Goal: Transaction & Acquisition: Subscribe to service/newsletter

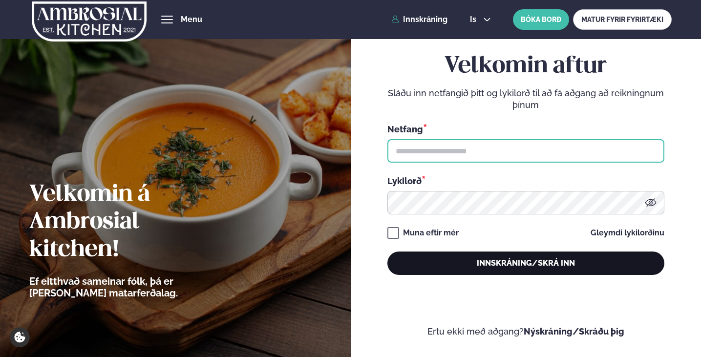
type input "**********"
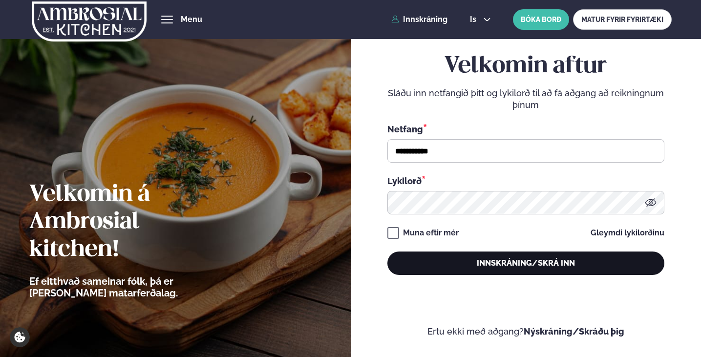
click at [496, 263] on button "Innskráning/Skrá inn" at bounding box center [525, 263] width 277 height 23
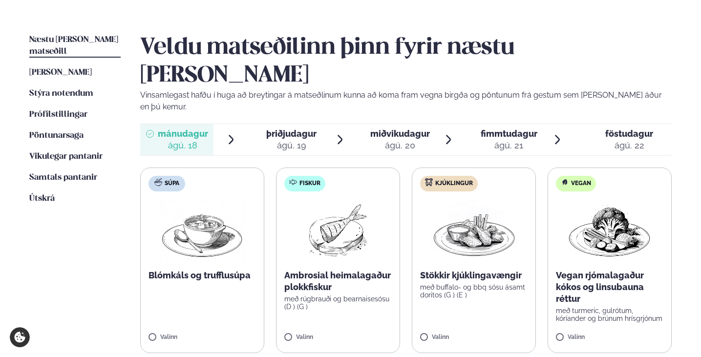
scroll to position [223, 0]
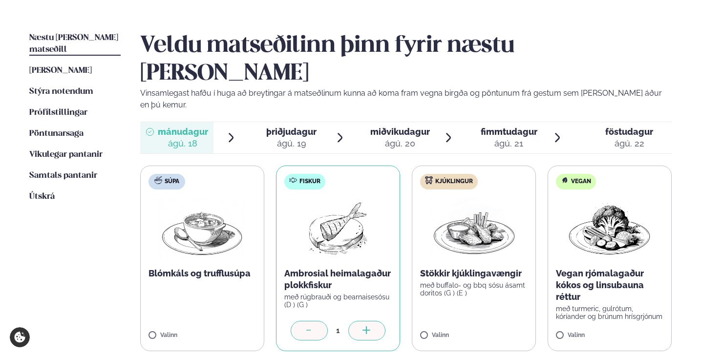
click at [368, 326] on icon at bounding box center [367, 331] width 10 height 10
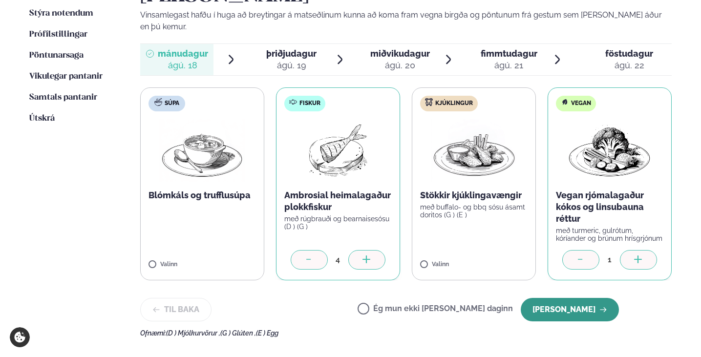
click at [584, 298] on button "[PERSON_NAME]" at bounding box center [570, 309] width 98 height 23
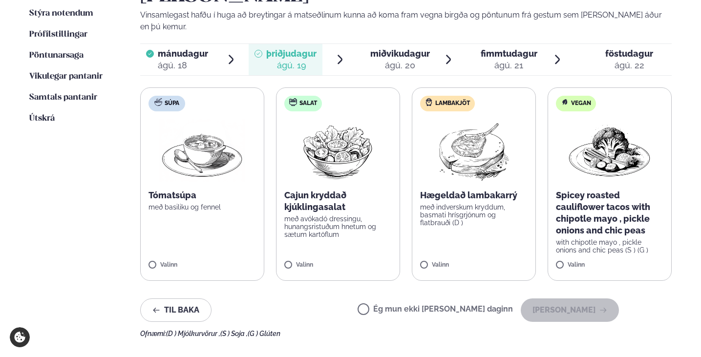
scroll to position [307, 0]
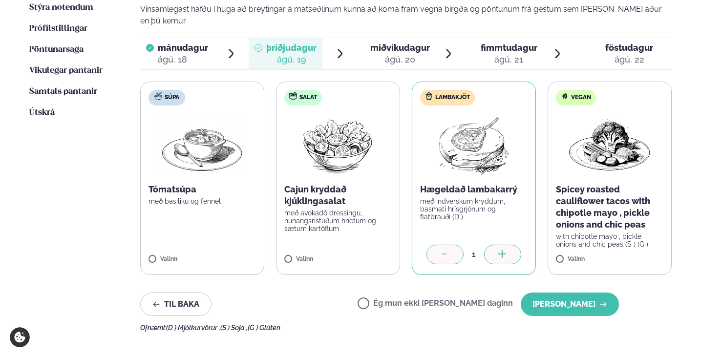
click at [506, 250] on icon at bounding box center [503, 255] width 10 height 10
click at [566, 293] on button "[PERSON_NAME]" at bounding box center [570, 304] width 98 height 23
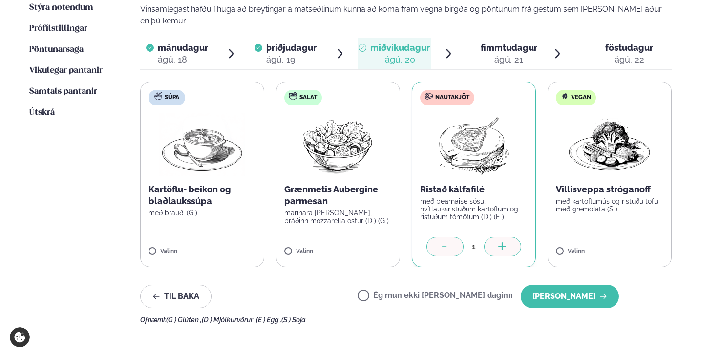
click at [510, 237] on div at bounding box center [502, 247] width 37 height 20
click at [580, 285] on button "[PERSON_NAME]" at bounding box center [570, 296] width 98 height 23
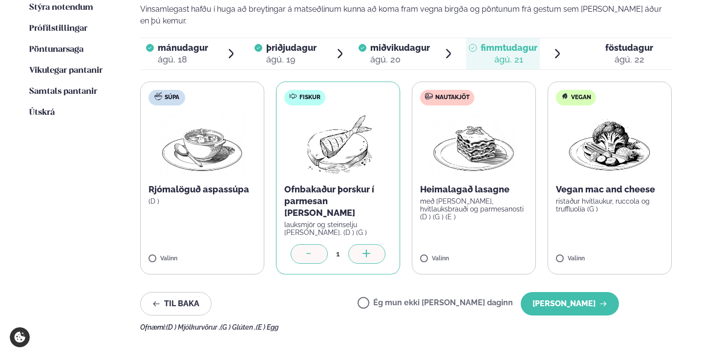
click at [369, 253] on icon at bounding box center [366, 253] width 8 height 1
click at [304, 250] on icon at bounding box center [309, 255] width 10 height 10
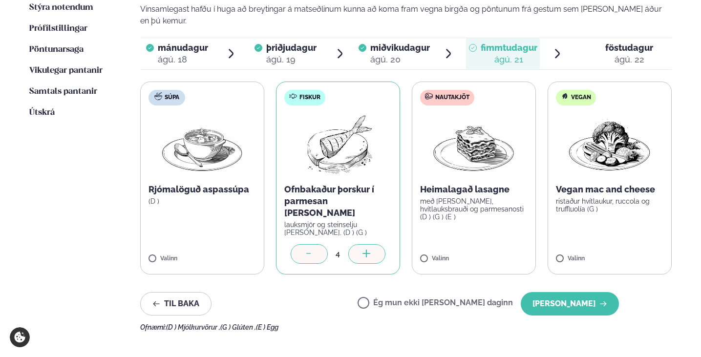
click at [304, 250] on icon at bounding box center [309, 255] width 10 height 10
click at [504, 250] on icon at bounding box center [503, 255] width 10 height 10
click at [451, 244] on div at bounding box center [444, 254] width 37 height 20
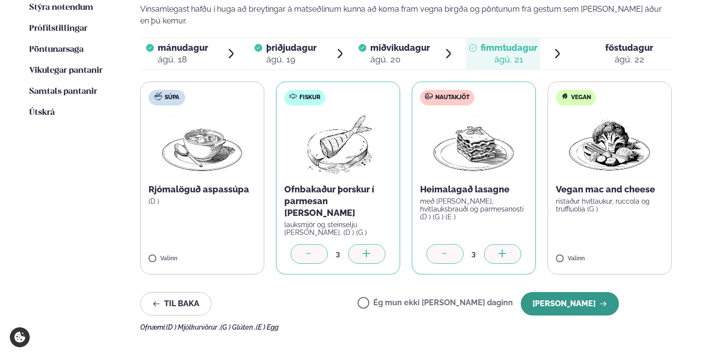
click at [571, 292] on button "[PERSON_NAME]" at bounding box center [570, 303] width 98 height 23
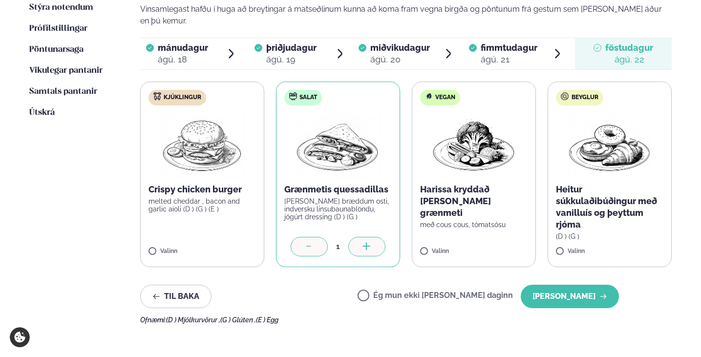
click at [367, 242] on icon at bounding box center [367, 247] width 10 height 10
click at [233, 242] on icon at bounding box center [231, 247] width 10 height 10
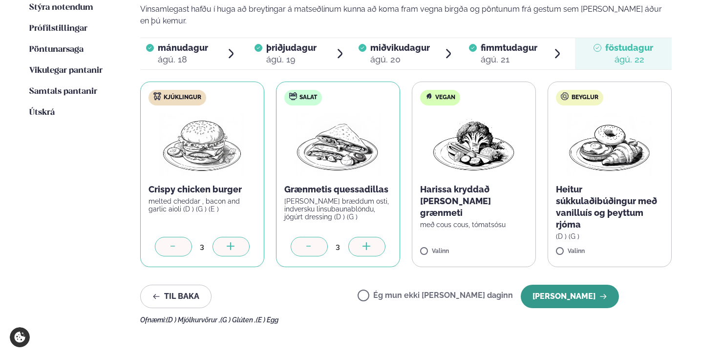
click at [553, 285] on button "[PERSON_NAME]" at bounding box center [570, 296] width 98 height 23
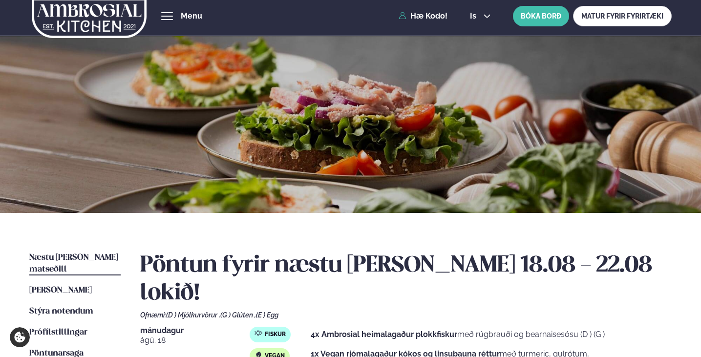
scroll to position [0, 0]
